Goal: Information Seeking & Learning: Learn about a topic

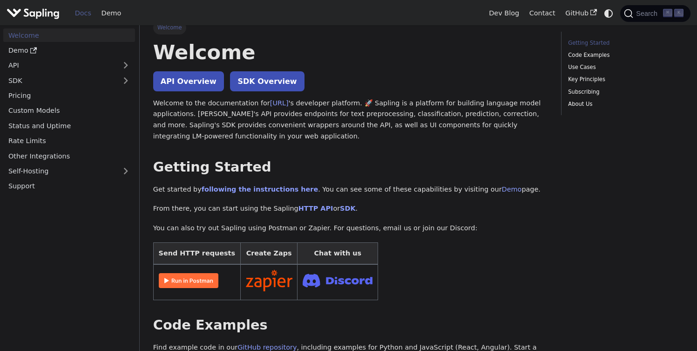
scroll to position [12, 0]
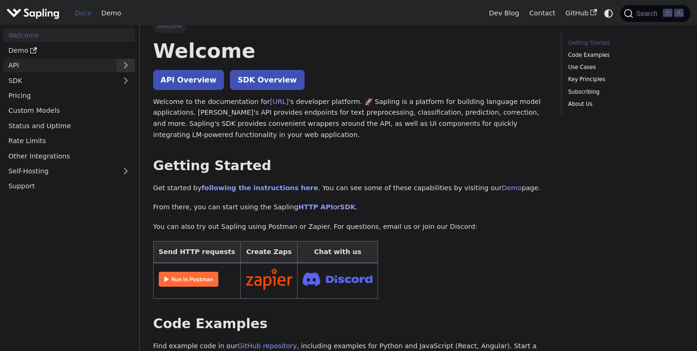
click at [118, 65] on button "Expand sidebar category 'API'" at bounding box center [125, 66] width 19 height 14
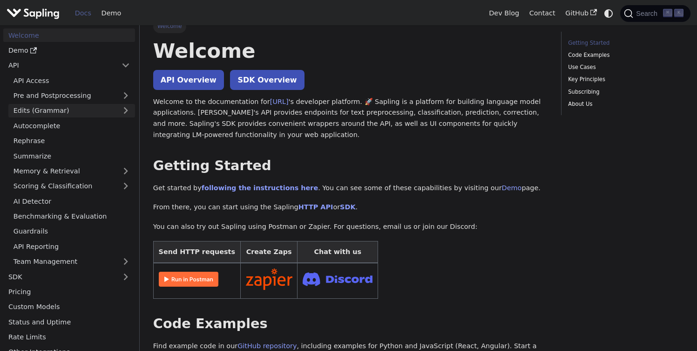
click at [104, 113] on link "Edits (Grammar)" at bounding box center [71, 111] width 127 height 14
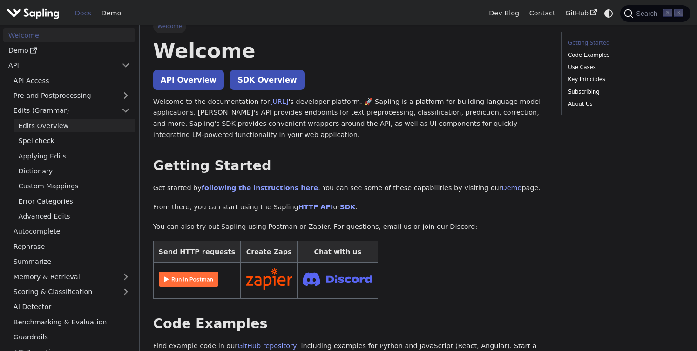
click at [103, 121] on link "Edits Overview" at bounding box center [75, 126] width 122 height 14
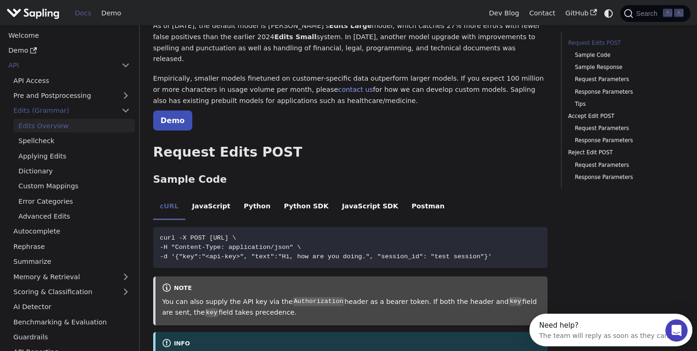
scroll to position [129, 0]
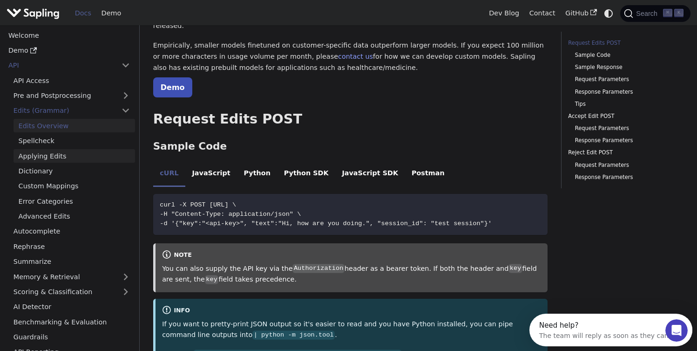
click at [85, 158] on link "Applying Edits" at bounding box center [75, 156] width 122 height 14
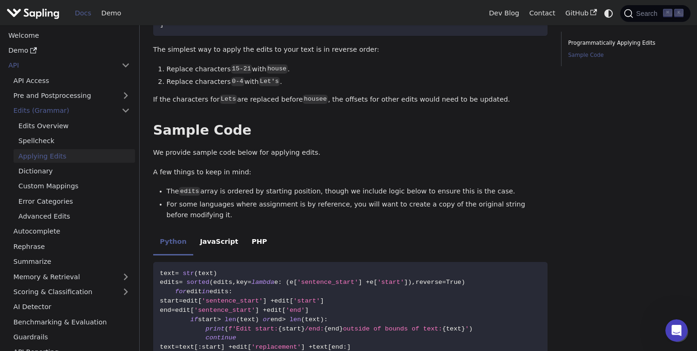
scroll to position [517, 0]
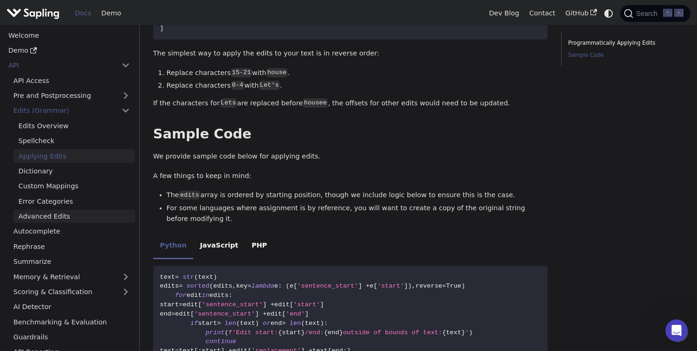
click at [64, 213] on link "Advanced Edits" at bounding box center [75, 217] width 122 height 14
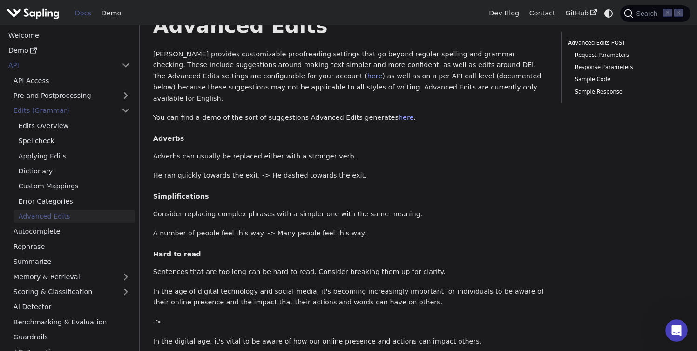
scroll to position [37, 0]
click at [399, 114] on link "here" at bounding box center [406, 117] width 15 height 7
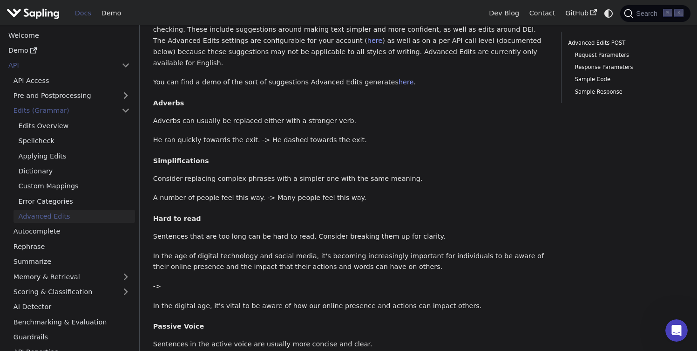
scroll to position [106, 0]
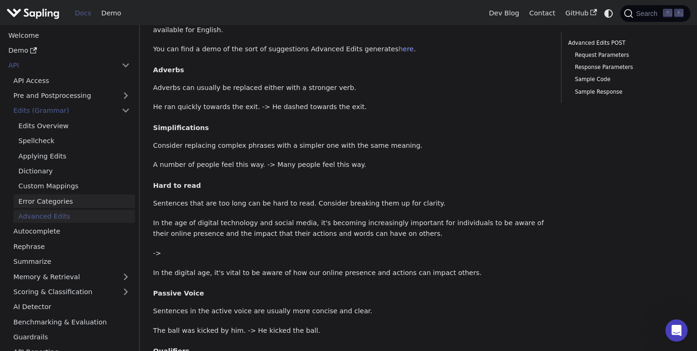
click at [63, 198] on link "Error Categories" at bounding box center [75, 201] width 122 height 14
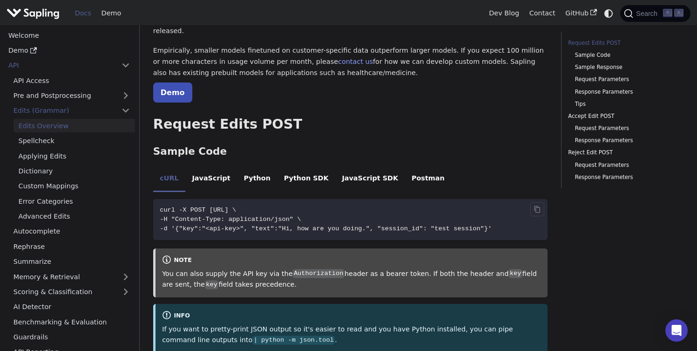
scroll to position [123, 0]
click at [534, 206] on icon "Copy code to clipboard" at bounding box center [537, 209] width 7 height 7
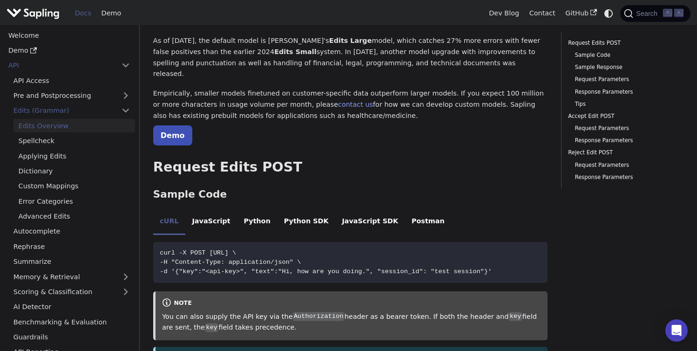
scroll to position [84, 0]
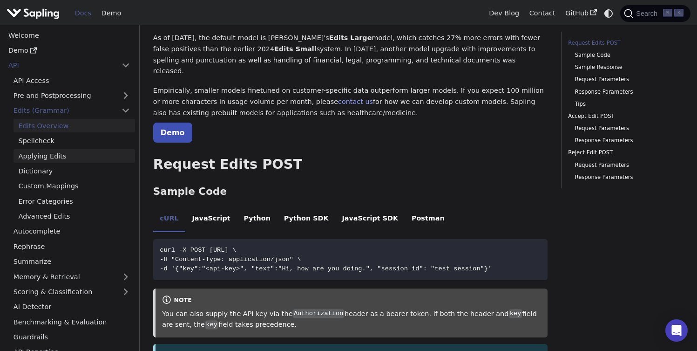
click at [73, 154] on link "Applying Edits" at bounding box center [75, 156] width 122 height 14
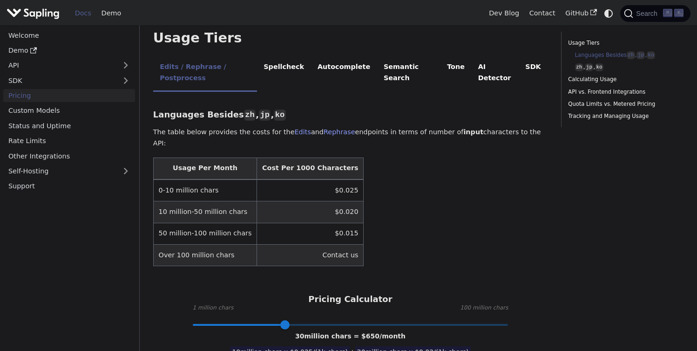
scroll to position [207, 0]
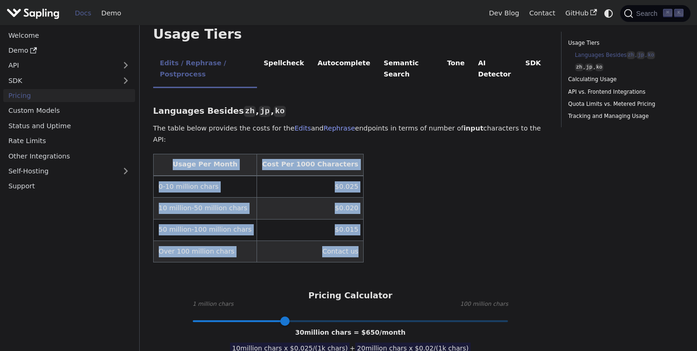
drag, startPoint x: 166, startPoint y: 138, endPoint x: 351, endPoint y: 232, distance: 207.3
click at [351, 232] on table "Usage Per Month Cost Per 1000 Characters 0-10 million chars $0.025 10 million-5…" at bounding box center [350, 208] width 395 height 109
copy table "Usage Per Month Cost Per 1000 Characters 0-10 million chars $0.025 10 million-5…"
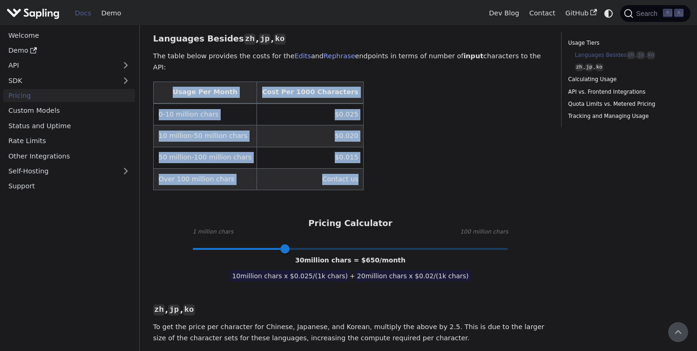
scroll to position [278, 0]
